Goal: Task Accomplishment & Management: Use online tool/utility

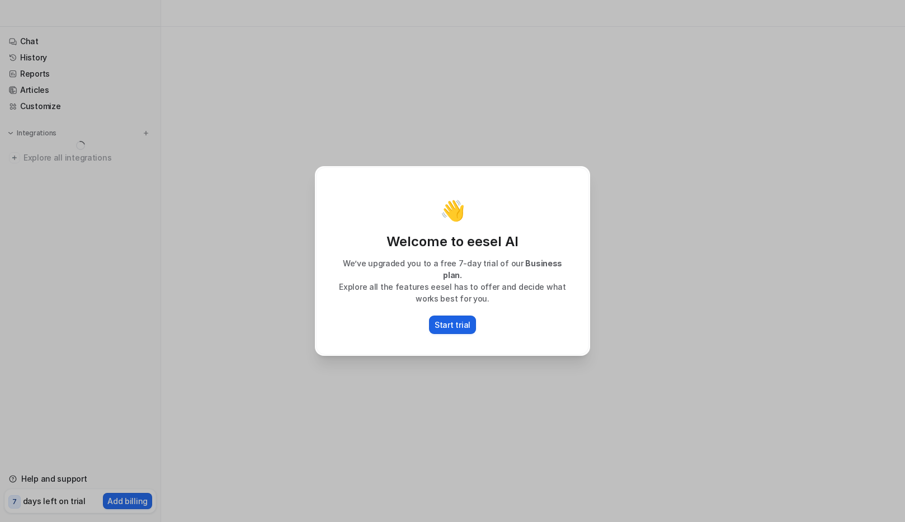
click at [438, 319] on p "Start trial" at bounding box center [453, 325] width 36 height 12
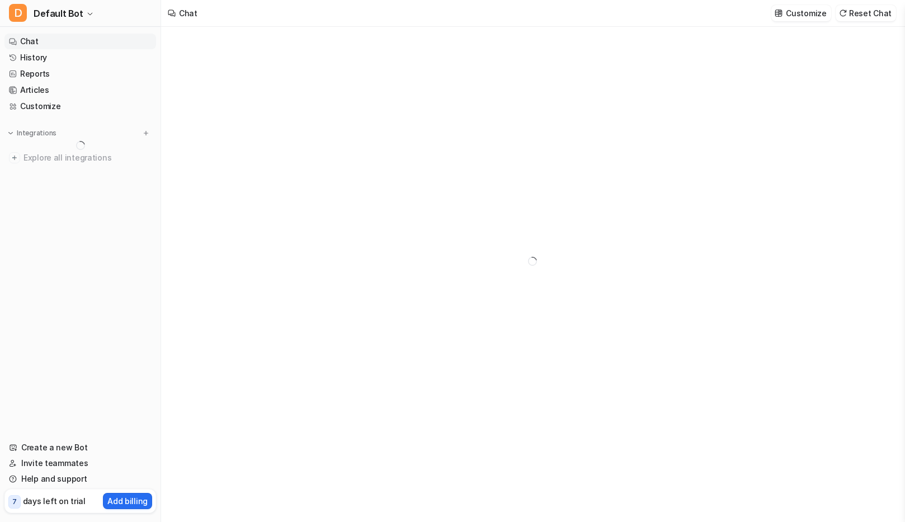
click at [48, 44] on link "Chat" at bounding box center [80, 42] width 152 height 16
type textarea "**********"
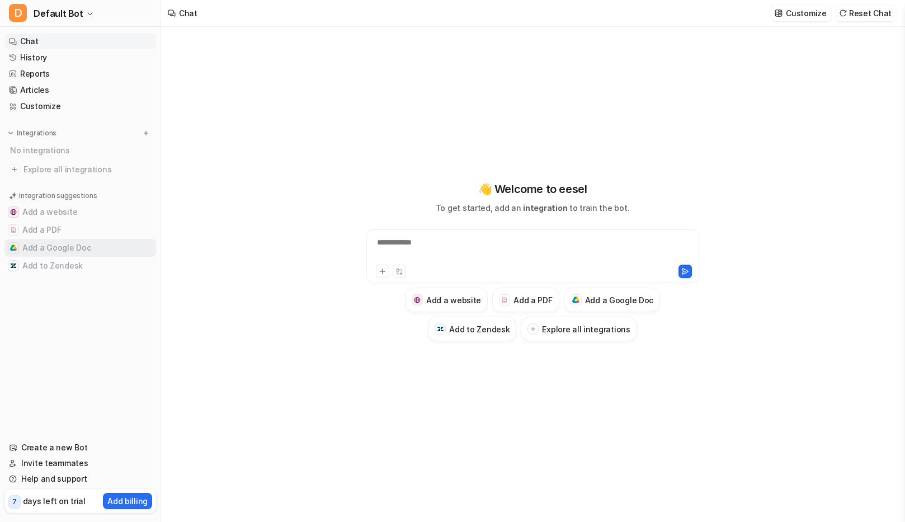
click at [52, 251] on button "Add a Google Doc" at bounding box center [80, 248] width 152 height 18
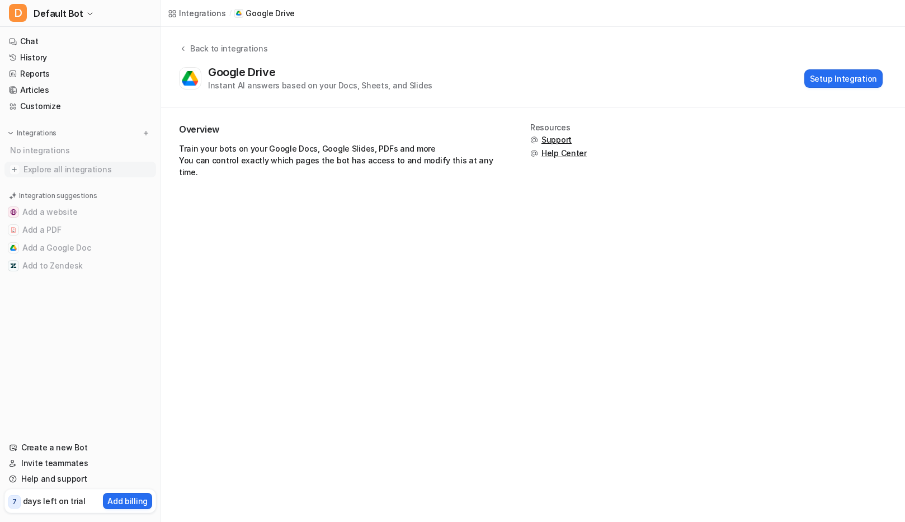
click at [78, 166] on span "Explore all integrations" at bounding box center [87, 170] width 128 height 18
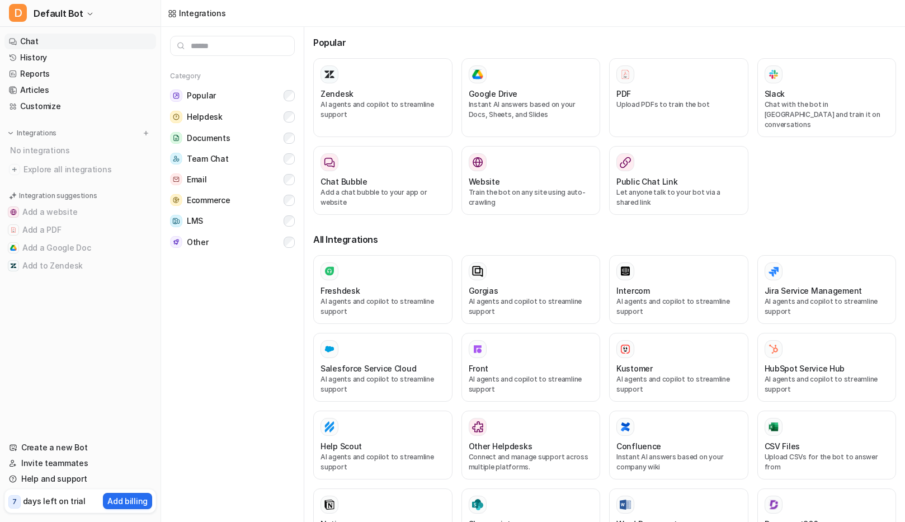
click at [64, 39] on link "Chat" at bounding box center [80, 42] width 152 height 16
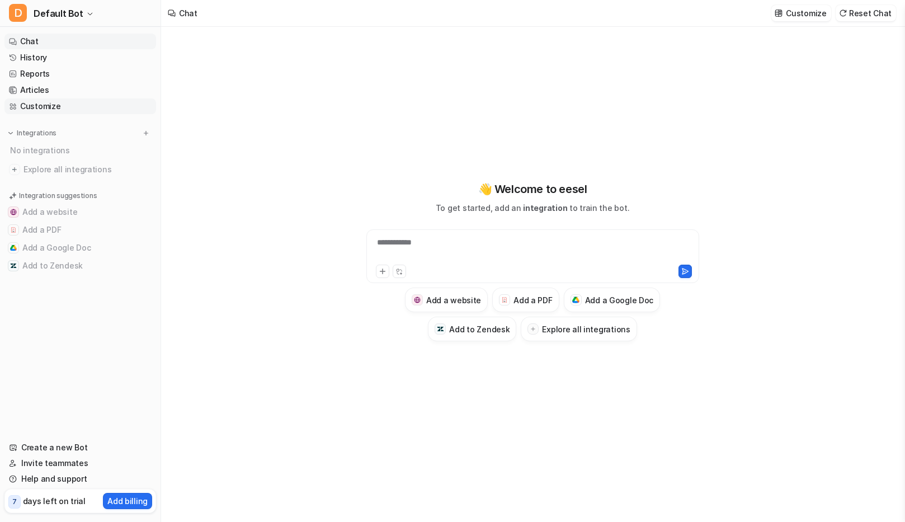
click at [47, 111] on link "Customize" at bounding box center [80, 106] width 152 height 16
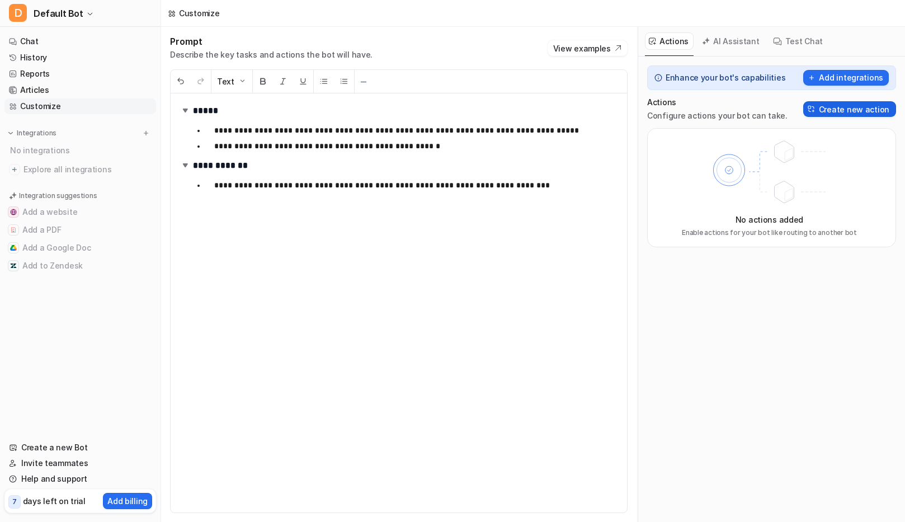
click at [846, 112] on button "Create new action" at bounding box center [849, 109] width 93 height 16
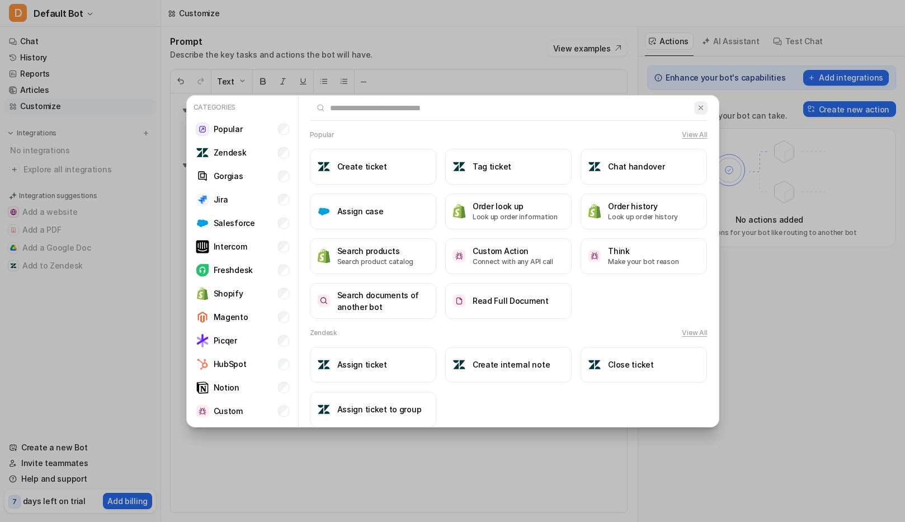
click at [698, 107] on img at bounding box center [701, 107] width 8 height 8
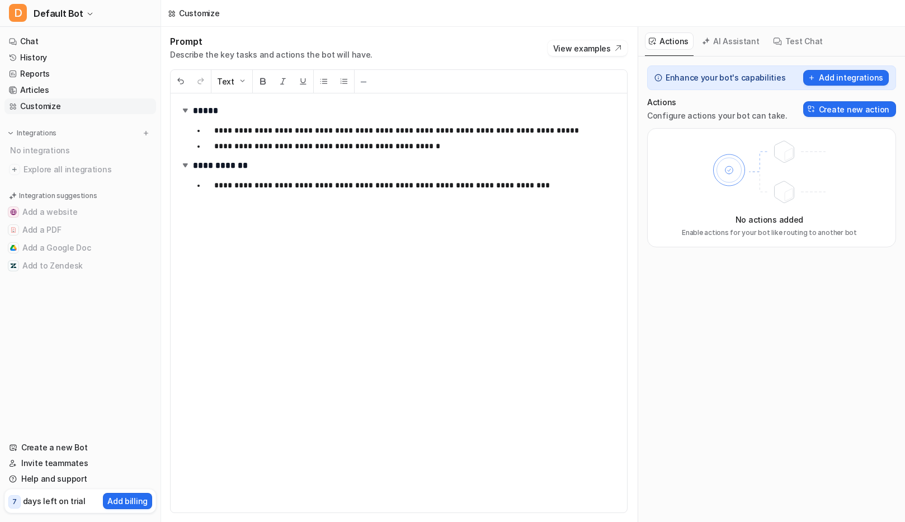
click at [730, 43] on button "AI Assistant" at bounding box center [731, 40] width 67 height 17
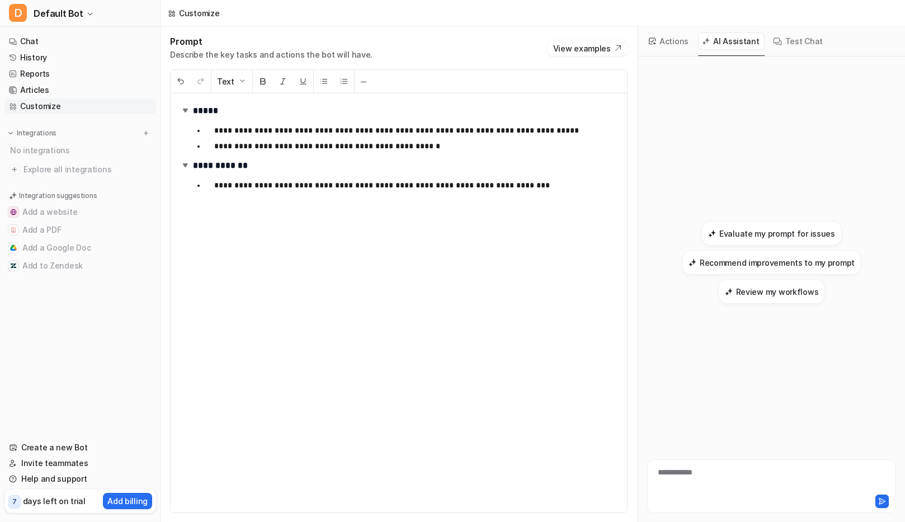
click at [773, 37] on icon at bounding box center [777, 41] width 9 height 9
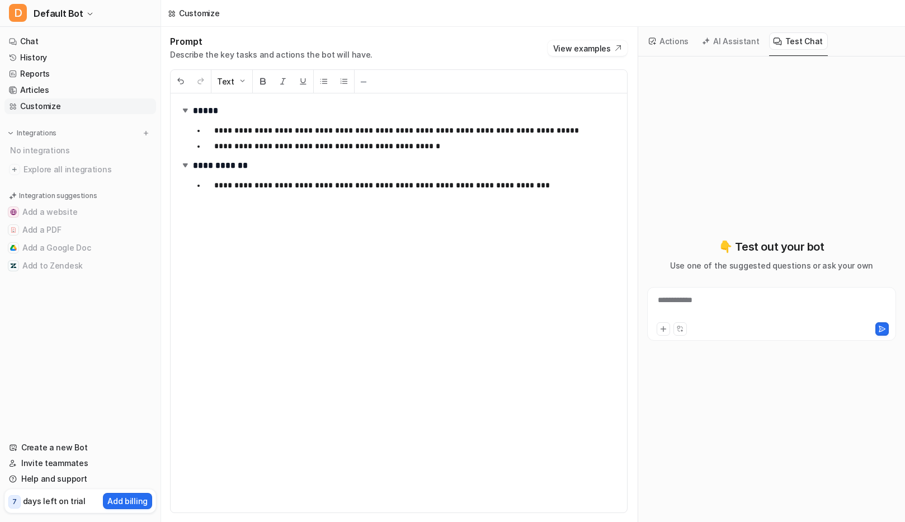
click at [676, 44] on button "Actions" at bounding box center [669, 40] width 49 height 17
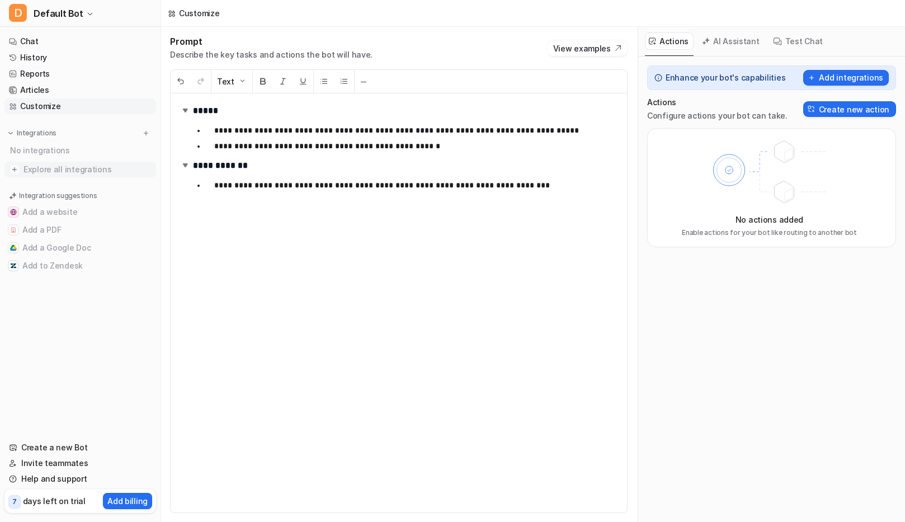
click at [65, 171] on span "Explore all integrations" at bounding box center [87, 170] width 128 height 18
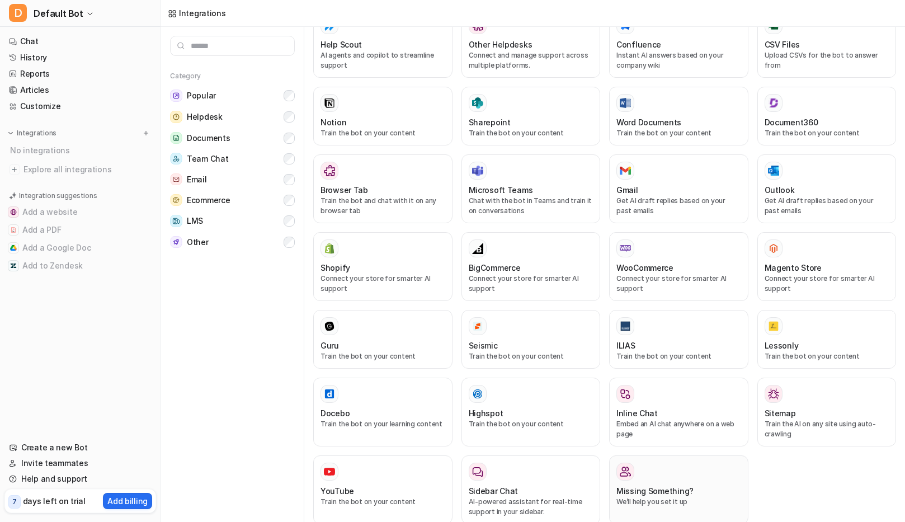
scroll to position [400, 0]
click at [204, 134] on span "Documents" at bounding box center [208, 138] width 43 height 11
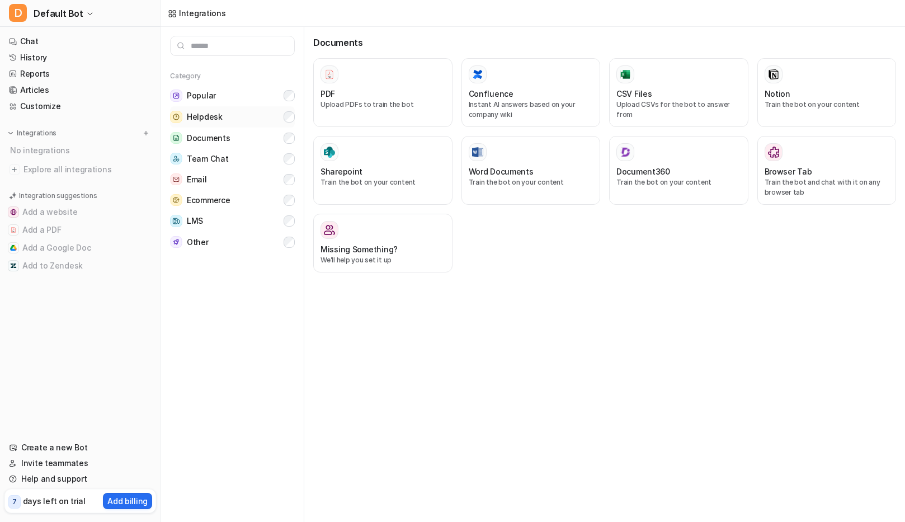
click at [215, 117] on span "Helpdesk" at bounding box center [205, 116] width 36 height 11
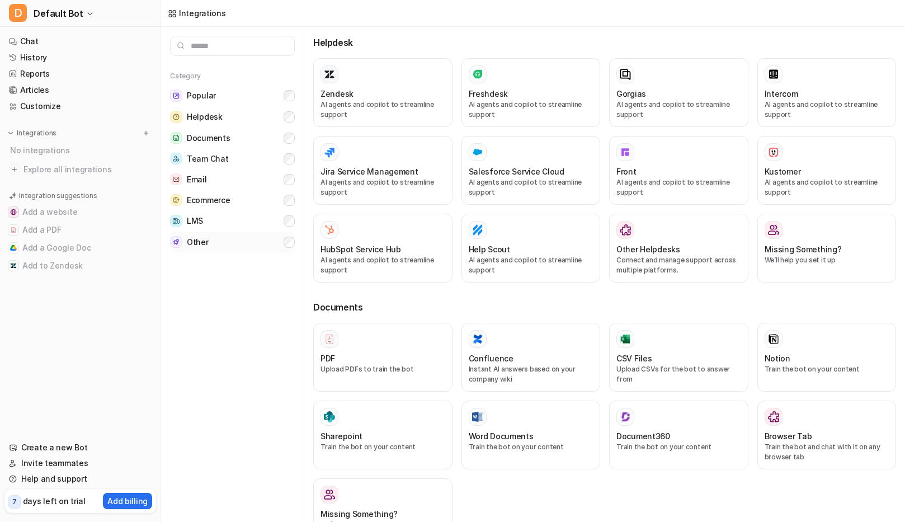
click at [214, 236] on button "Other" at bounding box center [232, 242] width 125 height 21
click at [249, 118] on button "Helpdesk" at bounding box center [232, 116] width 125 height 21
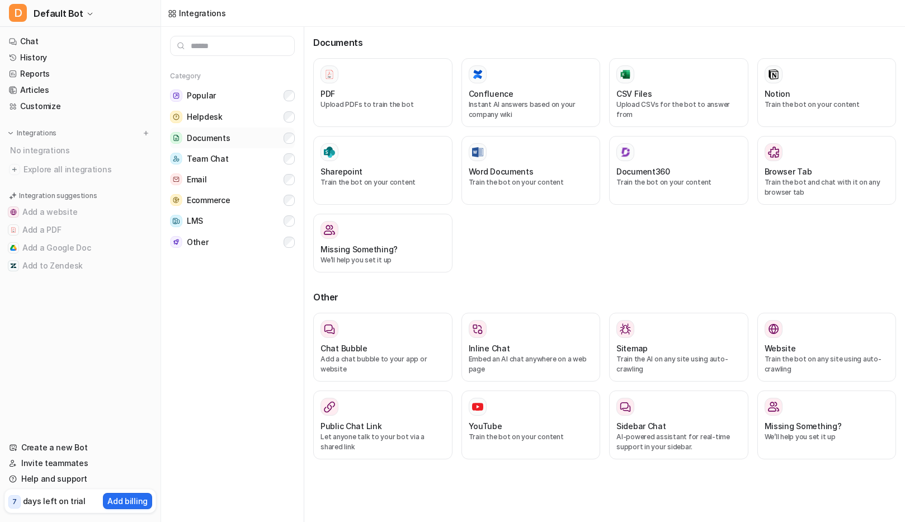
click at [245, 137] on button "Documents" at bounding box center [232, 138] width 125 height 21
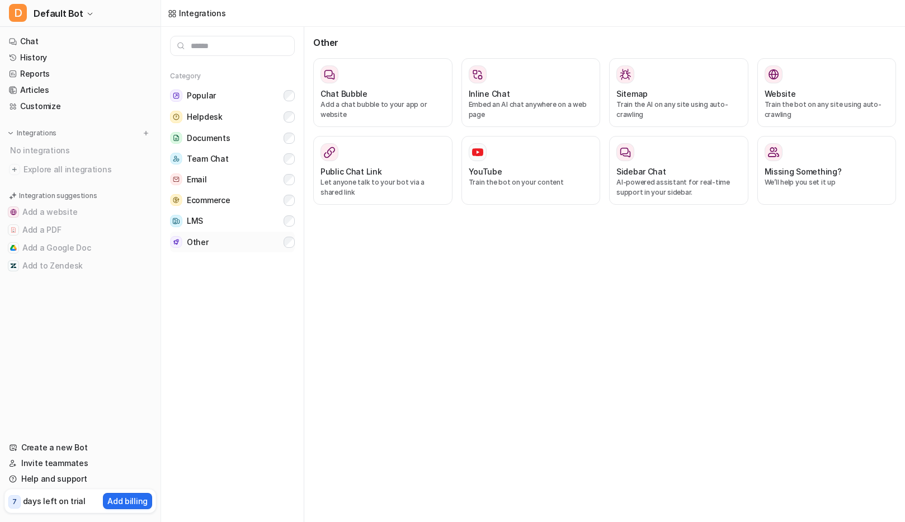
click at [251, 239] on button "Other" at bounding box center [232, 242] width 125 height 21
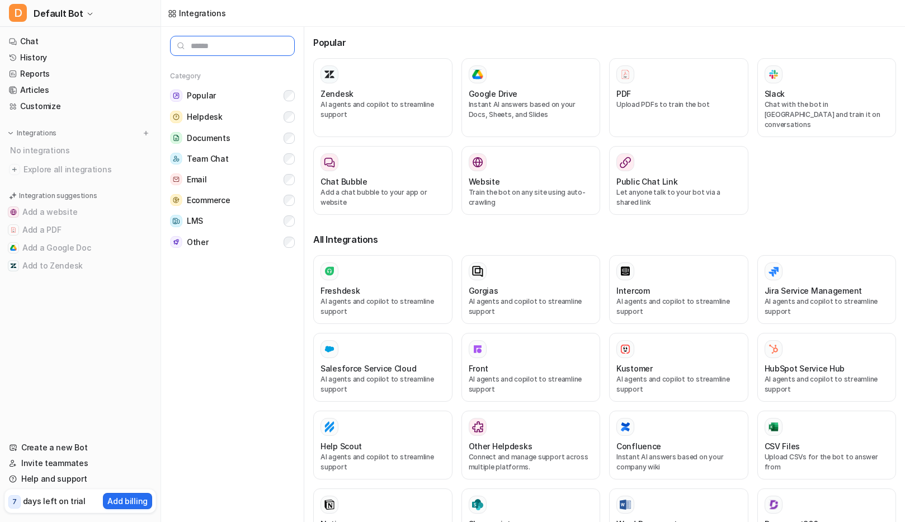
click at [234, 44] on input "text" at bounding box center [232, 46] width 125 height 20
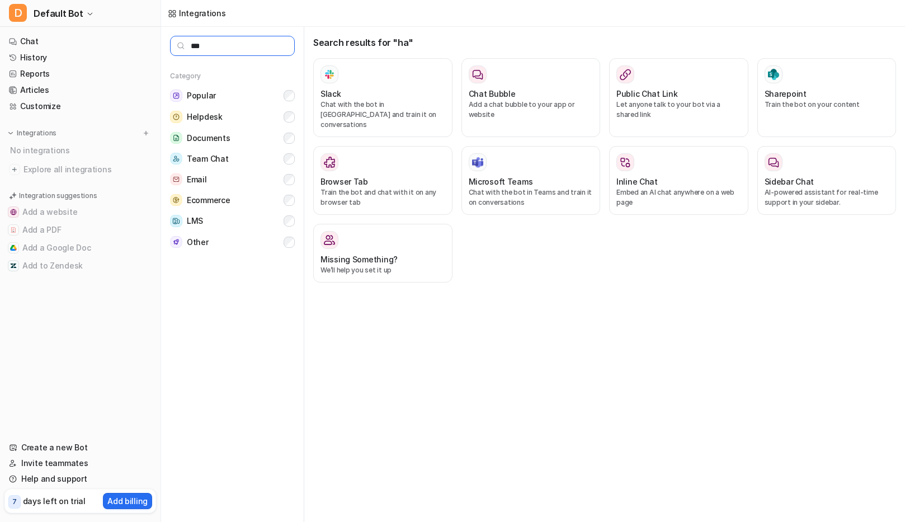
type input "****"
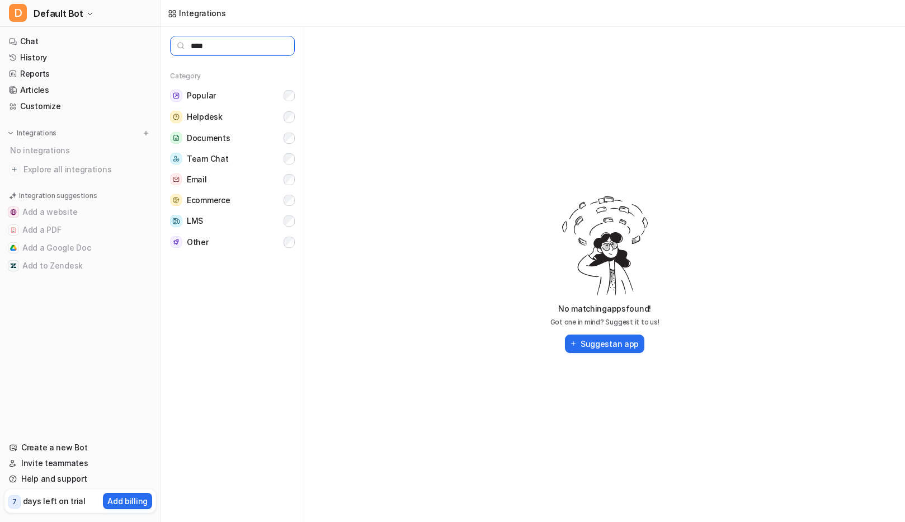
click at [240, 37] on input "****" at bounding box center [232, 46] width 125 height 20
